Goal: Find specific page/section: Find specific page/section

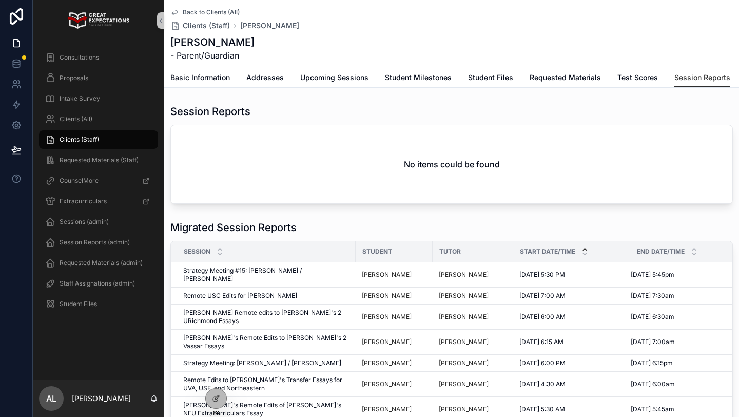
scroll to position [113, 0]
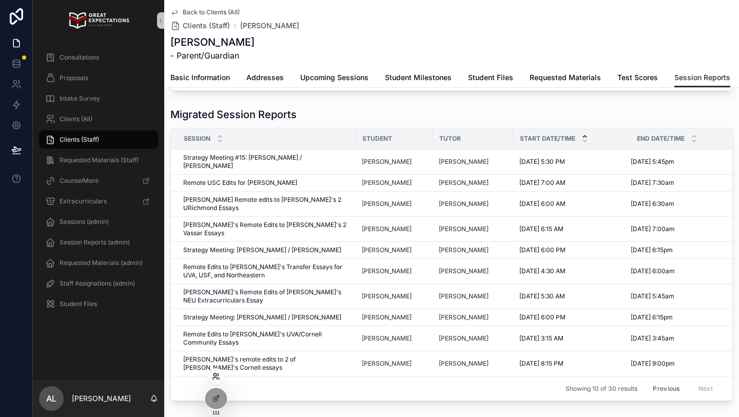
click at [213, 376] on icon at bounding box center [216, 376] width 8 height 8
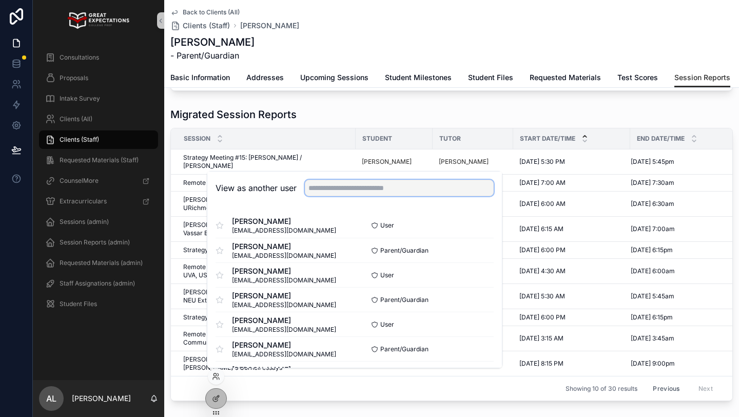
click at [334, 184] on input "text" at bounding box center [399, 188] width 189 height 16
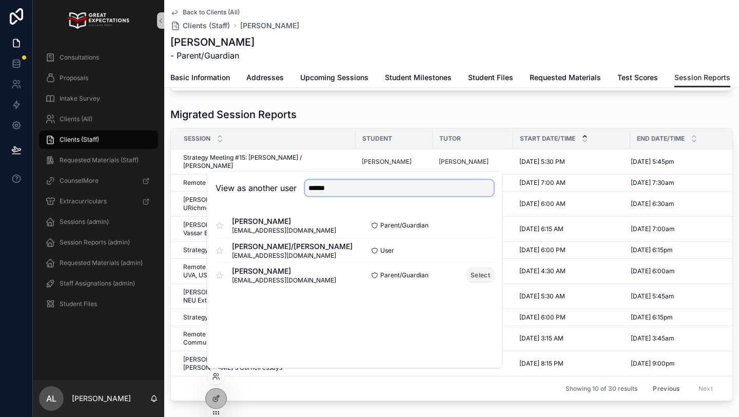
type input "******"
click at [482, 275] on button "Select" at bounding box center [480, 275] width 27 height 15
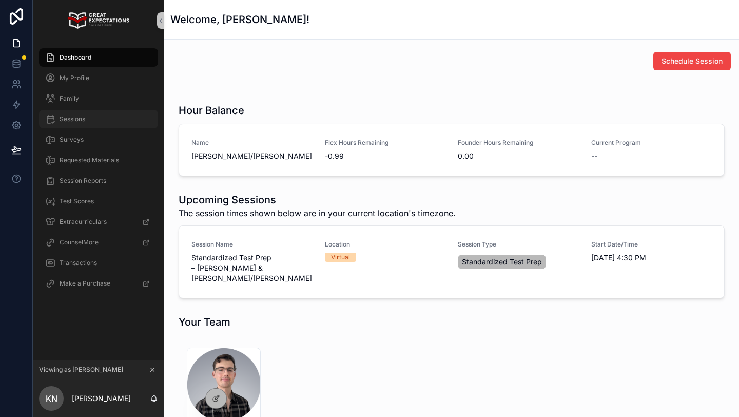
click at [69, 122] on span "Sessions" at bounding box center [73, 119] width 26 height 8
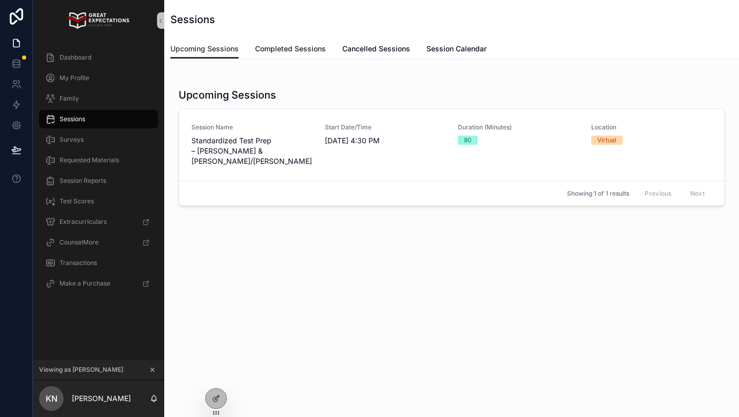
click at [291, 53] on span "Completed Sessions" at bounding box center [290, 49] width 71 height 10
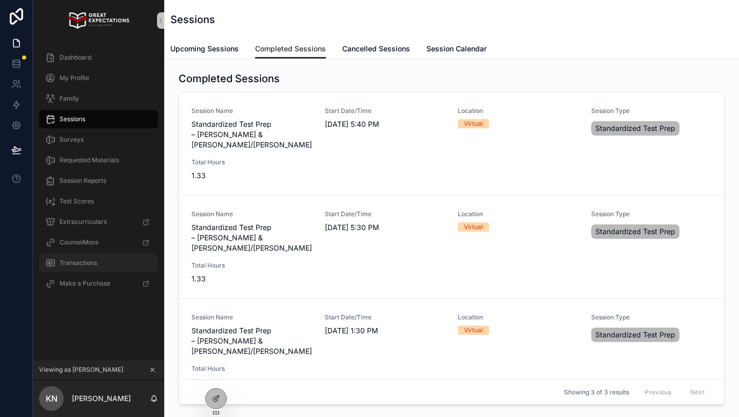
click at [99, 259] on div "Transactions" at bounding box center [98, 263] width 107 height 16
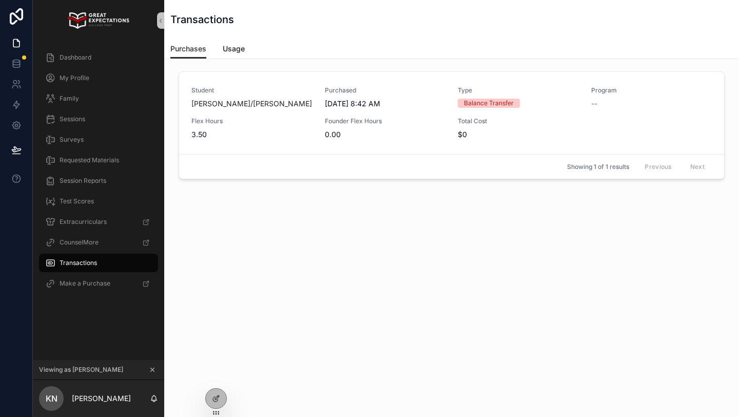
click at [225, 51] on span "Usage" at bounding box center [234, 49] width 22 height 10
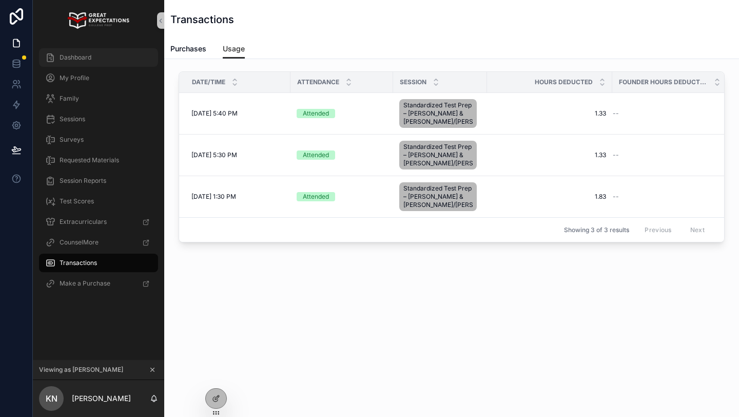
click at [108, 64] on div "Dashboard" at bounding box center [98, 57] width 107 height 16
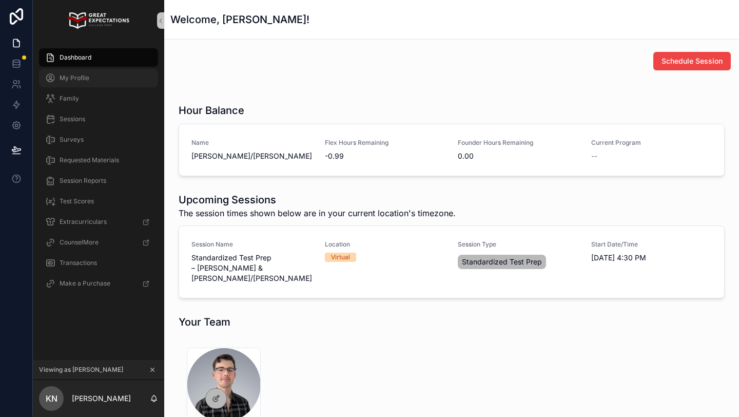
click at [83, 74] on span "My Profile" at bounding box center [75, 78] width 30 height 8
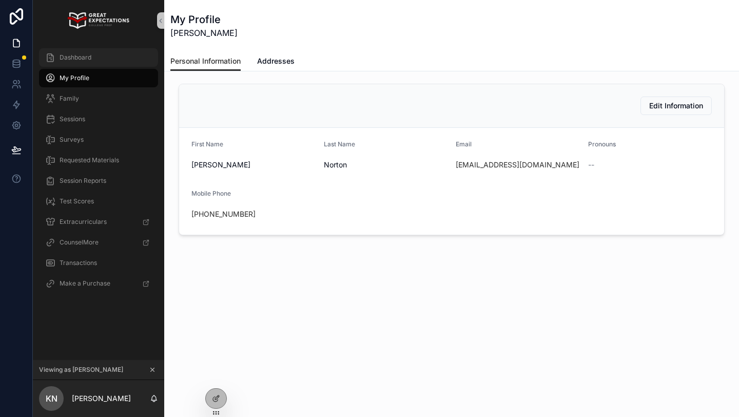
click at [70, 56] on span "Dashboard" at bounding box center [76, 57] width 32 height 8
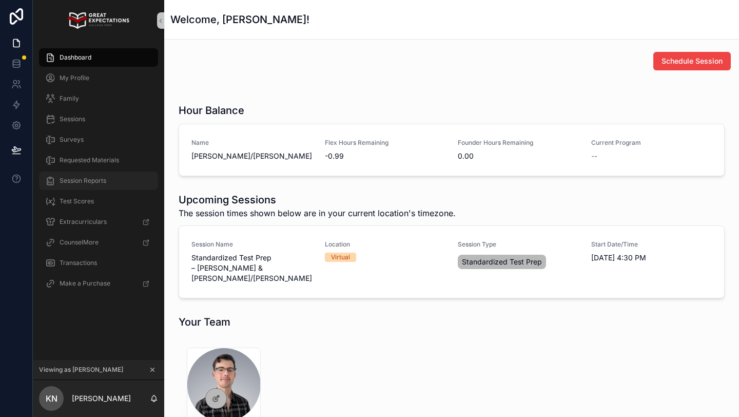
click at [84, 183] on span "Session Reports" at bounding box center [83, 181] width 47 height 8
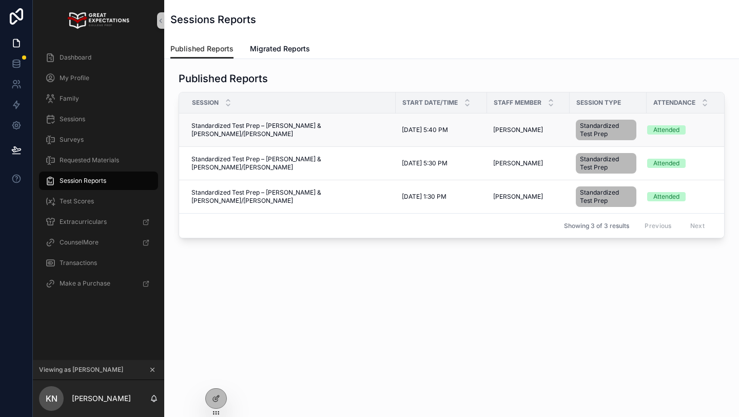
click at [301, 130] on span "Standardized Test Prep – [PERSON_NAME] & [PERSON_NAME]/[PERSON_NAME]" at bounding box center [291, 130] width 198 height 16
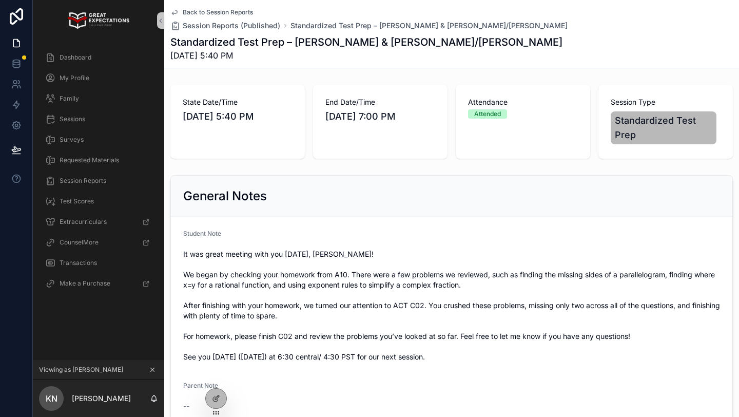
click at [188, 10] on span "Back to Session Reports" at bounding box center [218, 12] width 70 height 8
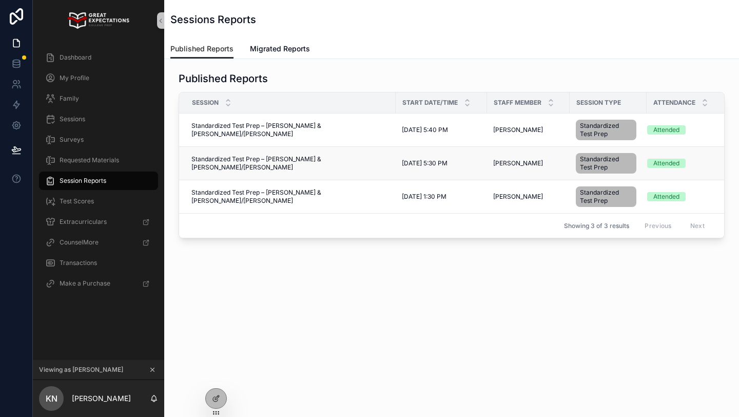
click at [278, 162] on span "Standardized Test Prep – [PERSON_NAME] & [PERSON_NAME]/[PERSON_NAME]" at bounding box center [291, 163] width 198 height 16
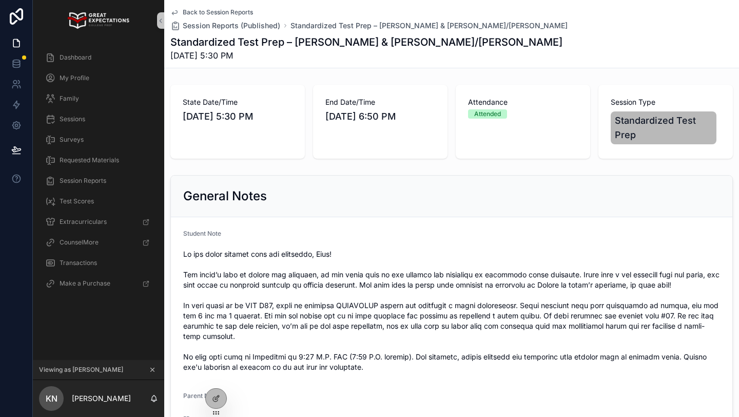
click at [181, 9] on link "Back to Session Reports" at bounding box center [211, 12] width 83 height 8
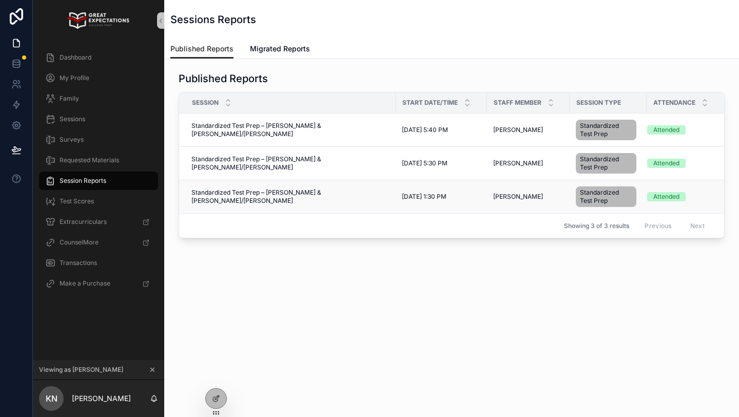
click at [283, 190] on td "Standardized Test Prep – [PERSON_NAME] & [PERSON_NAME]/[PERSON_NAME] Standardiz…" at bounding box center [287, 196] width 217 height 33
click at [286, 193] on span "Standardized Test Prep – [PERSON_NAME] & [PERSON_NAME]/[PERSON_NAME]" at bounding box center [291, 196] width 198 height 16
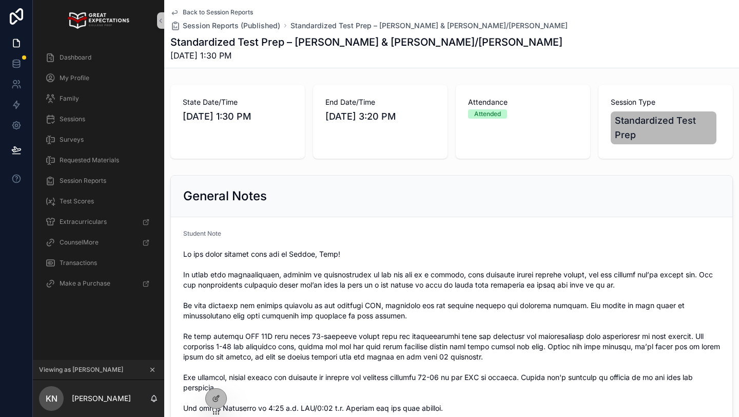
click at [200, 13] on span "Back to Session Reports" at bounding box center [218, 12] width 70 height 8
